Goal: Transaction & Acquisition: Subscribe to service/newsletter

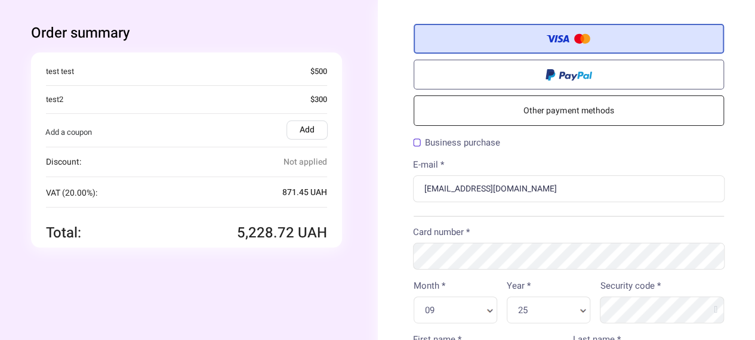
click at [350, 97] on div "Order summary You're buying Quantity 1 x Test product 4,357 .27" at bounding box center [186, 135] width 382 height 271
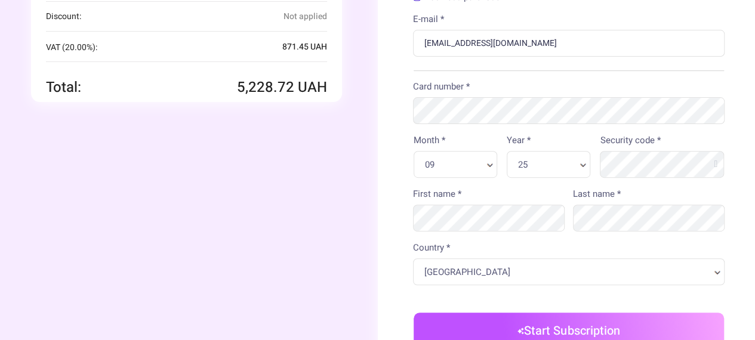
click at [286, 181] on div "Order summary You're buying Quantity 1 x" at bounding box center [186, 176] width 382 height 644
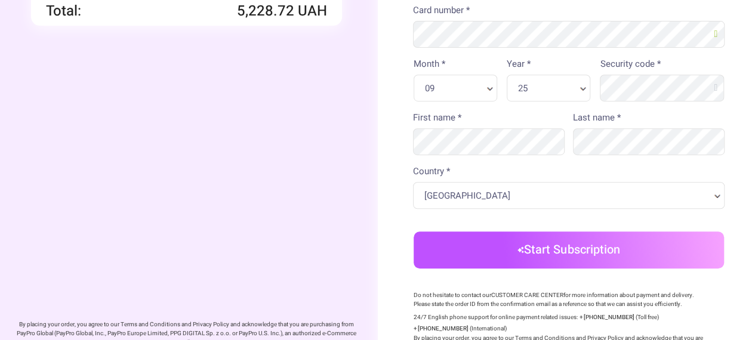
scroll to position [265, 0]
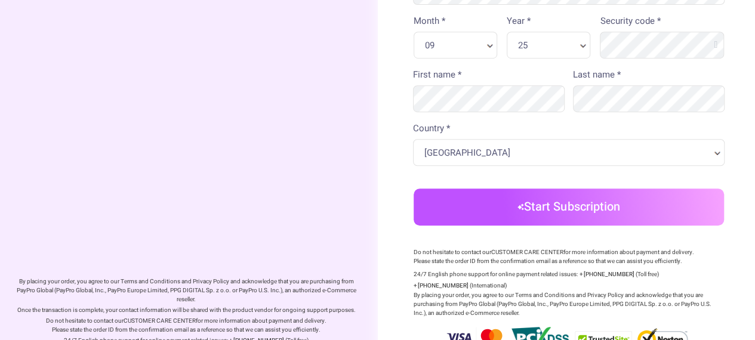
click at [537, 214] on button "Start Subscription" at bounding box center [568, 207] width 311 height 37
